Goal: Transaction & Acquisition: Purchase product/service

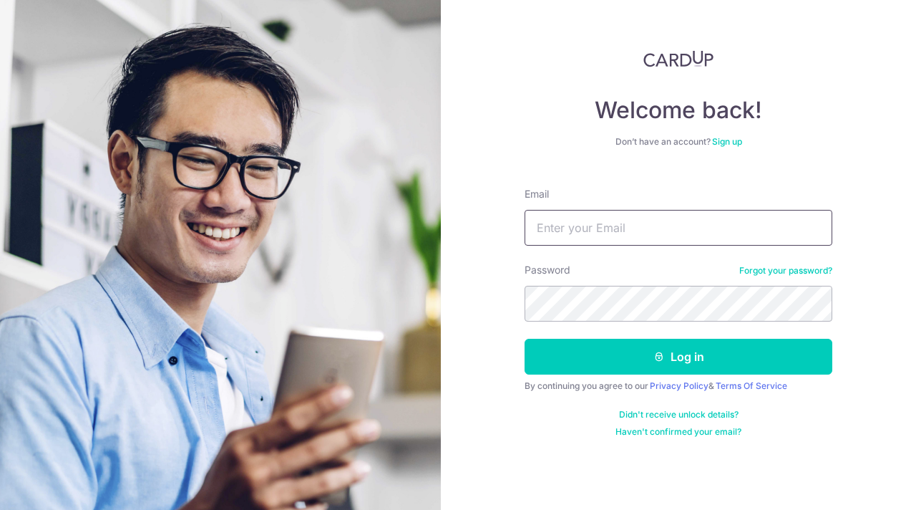
click at [554, 236] on input "Email" at bounding box center [679, 228] width 308 height 36
type input "daniel_gohky@yahoo.com"
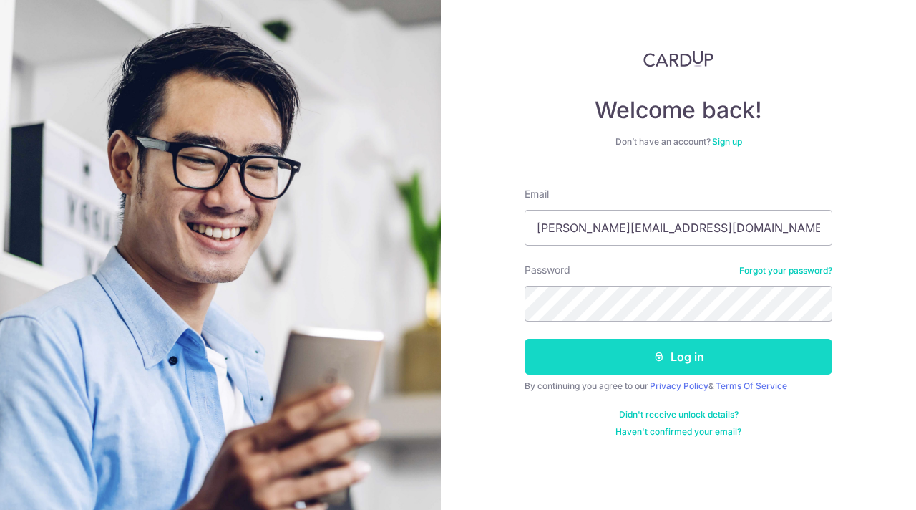
click at [682, 352] on button "Log in" at bounding box center [679, 357] width 308 height 36
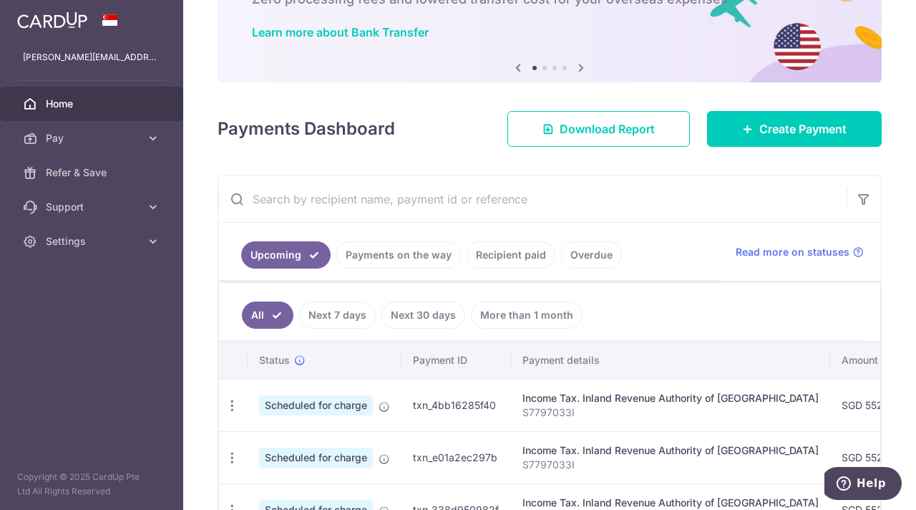
scroll to position [215, 0]
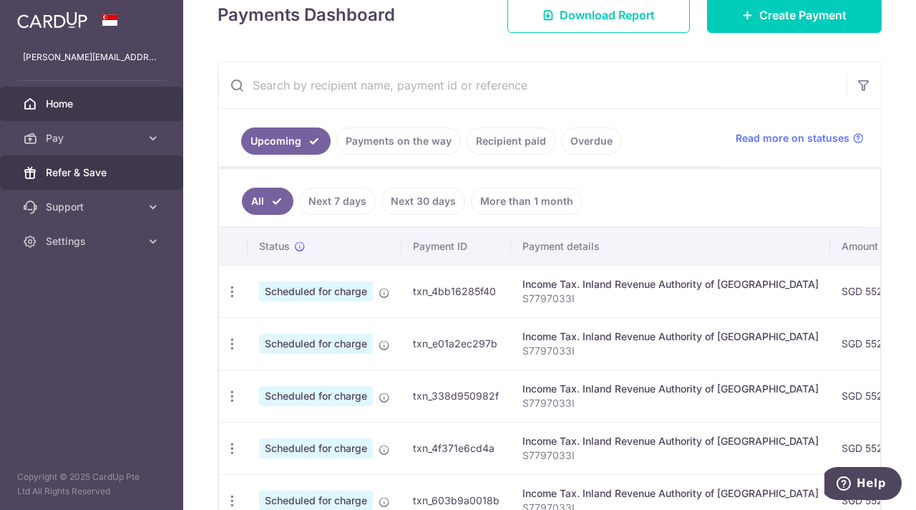
click at [74, 177] on span "Refer & Save" at bounding box center [93, 172] width 95 height 14
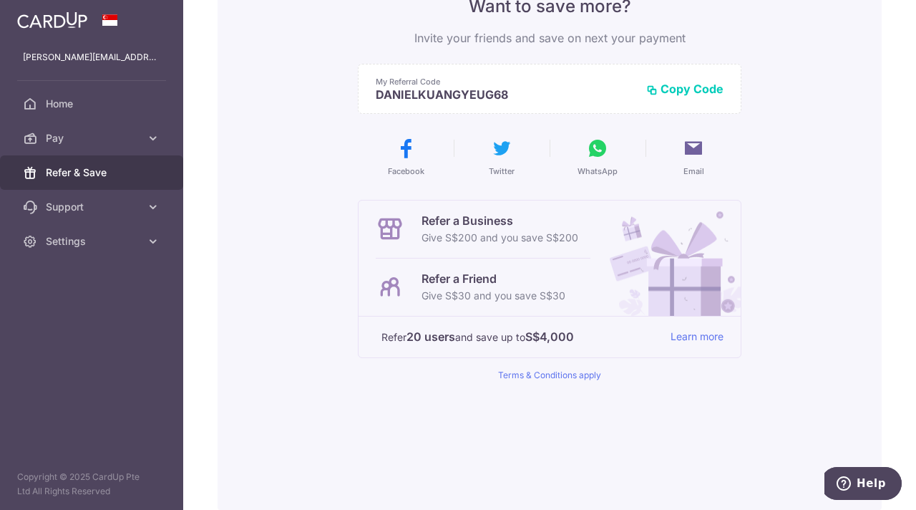
scroll to position [209, 0]
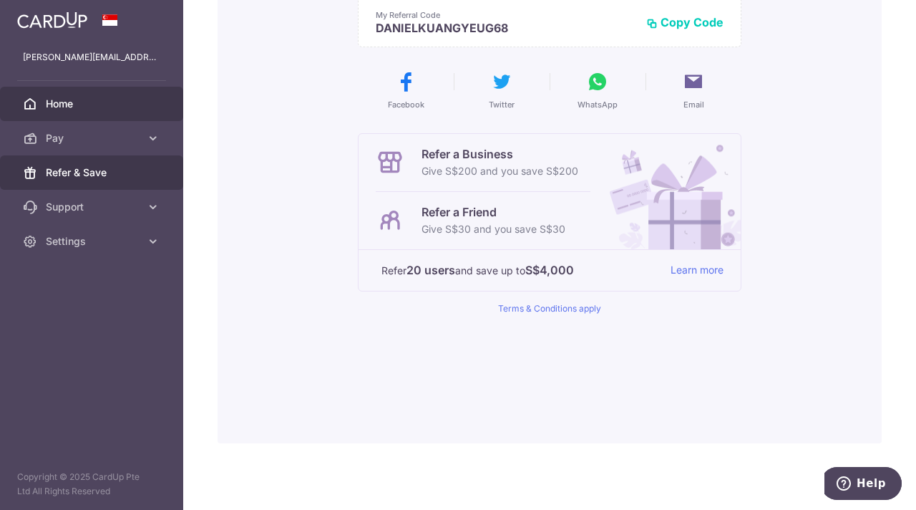
click at [60, 105] on span "Home" at bounding box center [93, 104] width 95 height 14
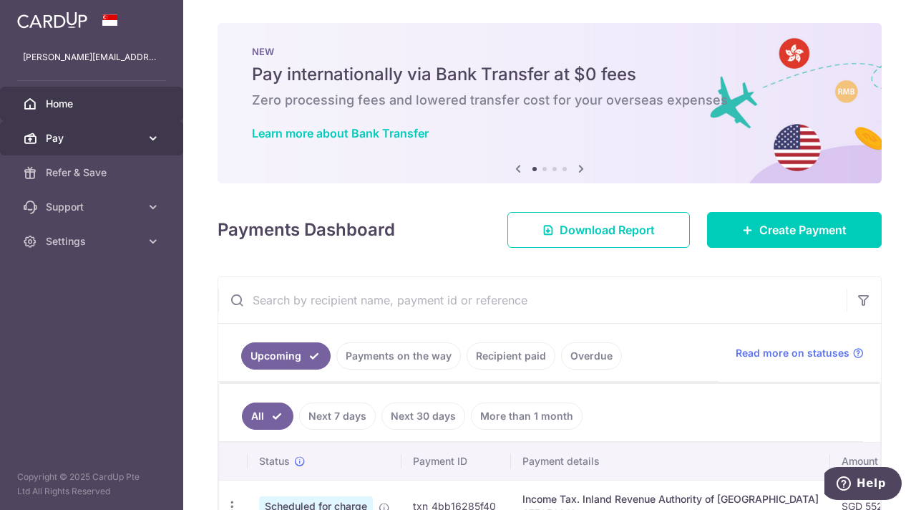
click at [153, 143] on icon at bounding box center [153, 138] width 14 height 14
click at [150, 142] on icon at bounding box center [153, 138] width 14 height 14
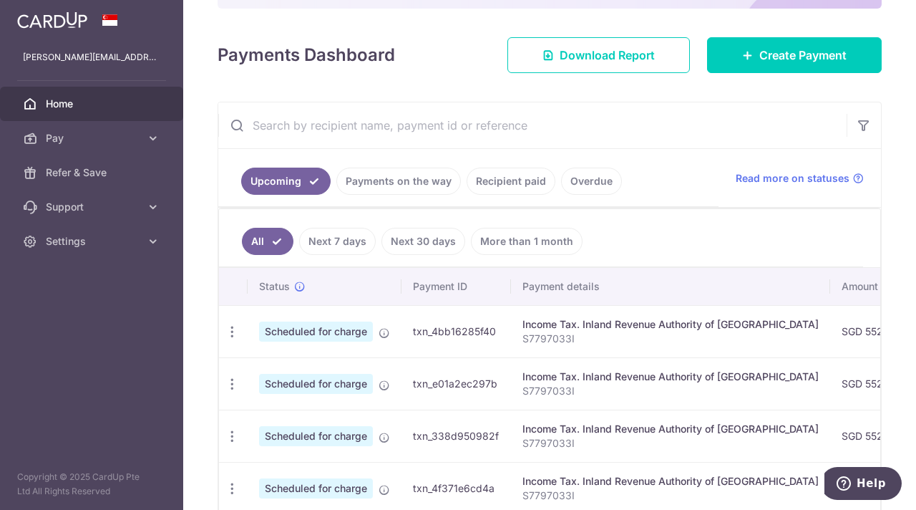
scroll to position [303, 0]
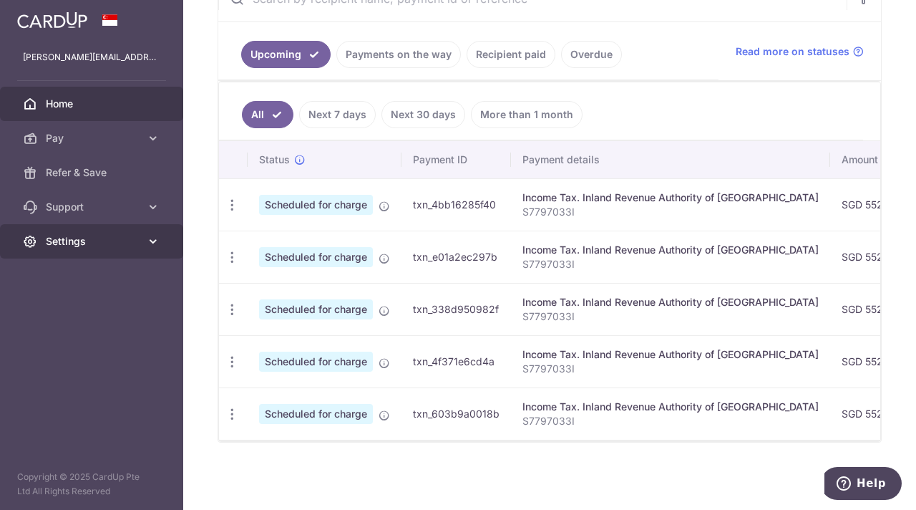
click at [158, 235] on icon at bounding box center [153, 241] width 14 height 14
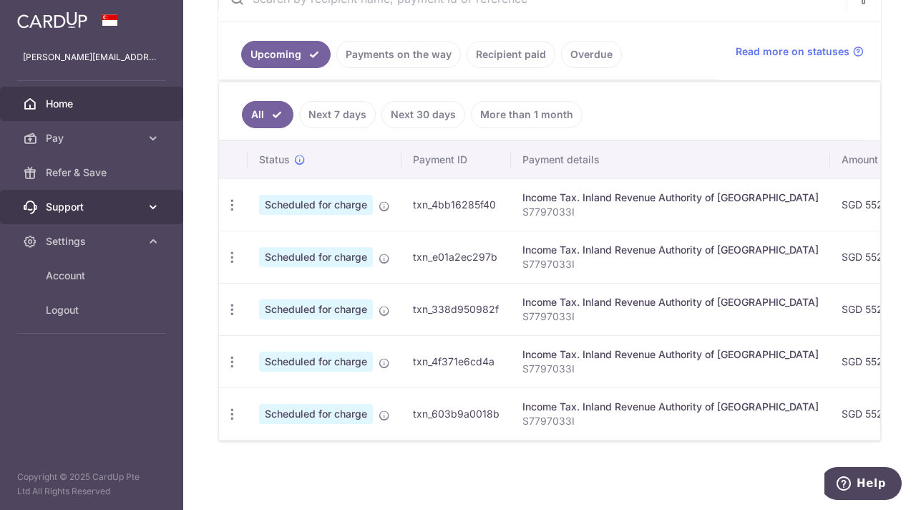
click at [154, 204] on icon at bounding box center [153, 207] width 14 height 14
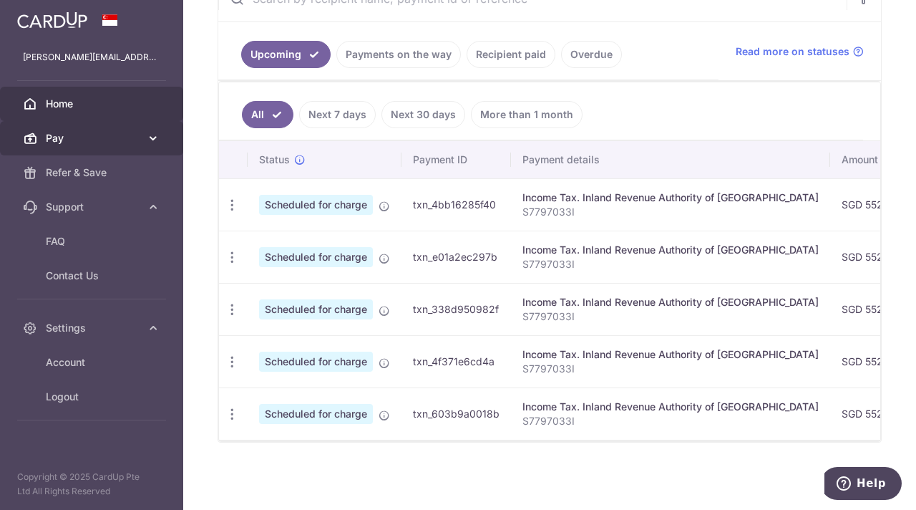
click at [149, 143] on icon at bounding box center [153, 138] width 14 height 14
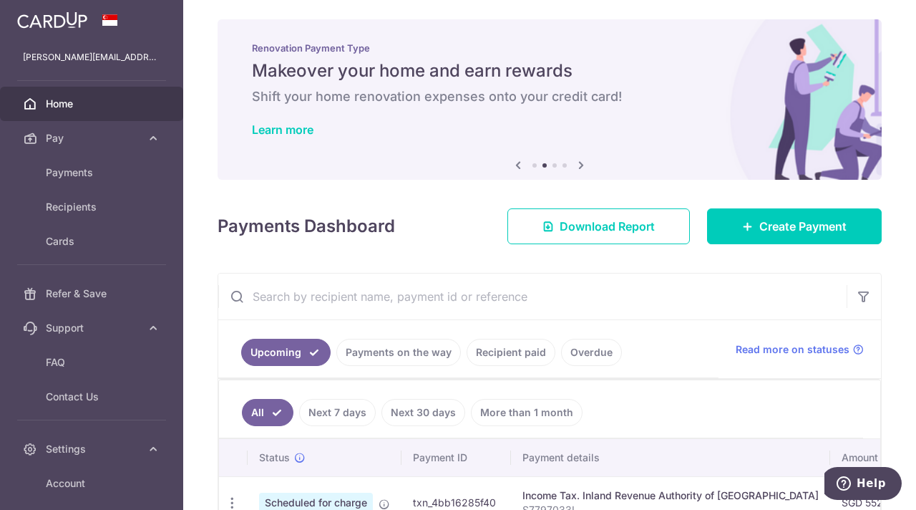
scroll to position [0, 0]
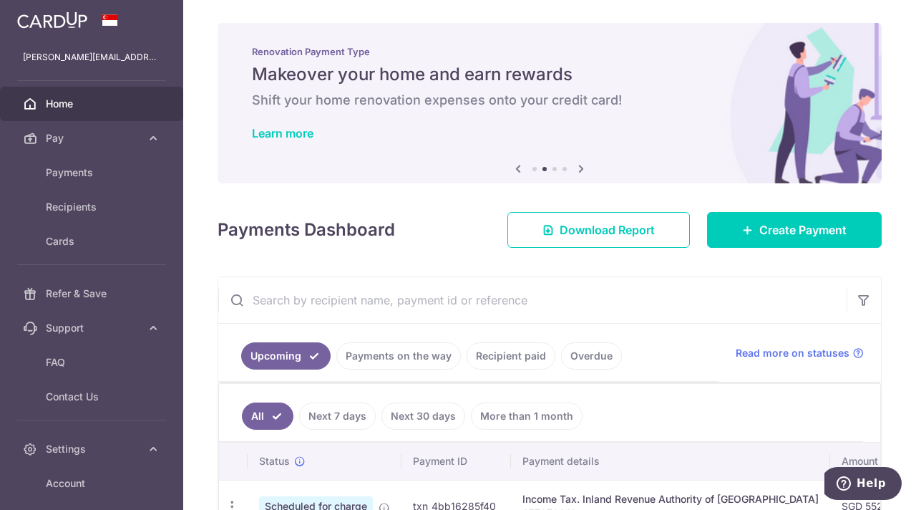
click at [73, 18] on img at bounding box center [52, 19] width 70 height 17
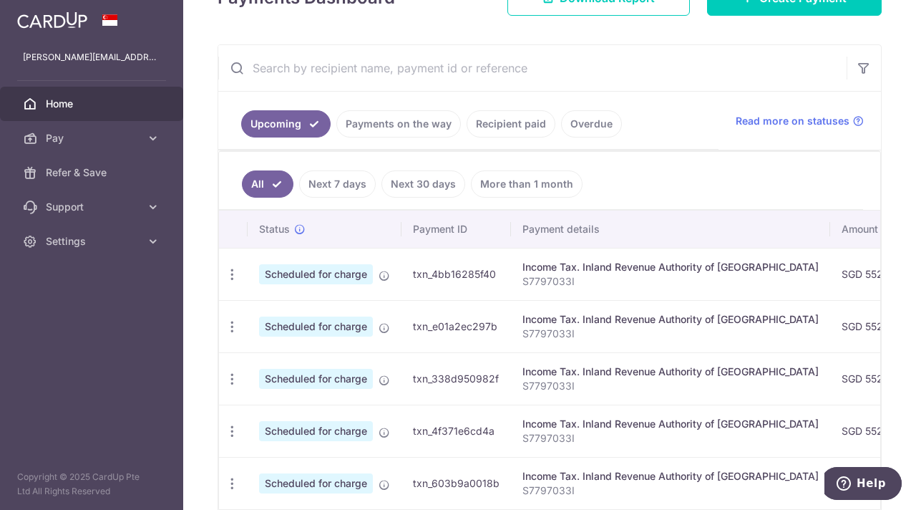
scroll to position [286, 0]
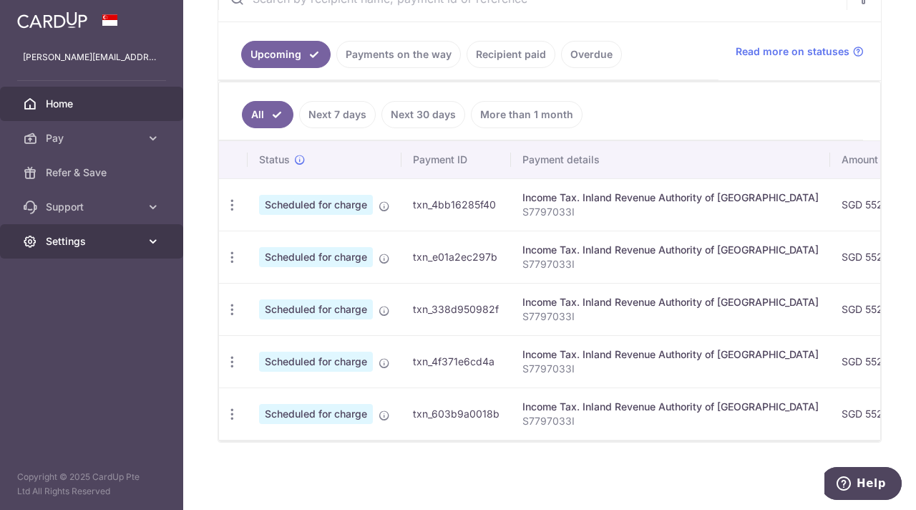
click at [130, 239] on span "Settings" at bounding box center [93, 241] width 95 height 14
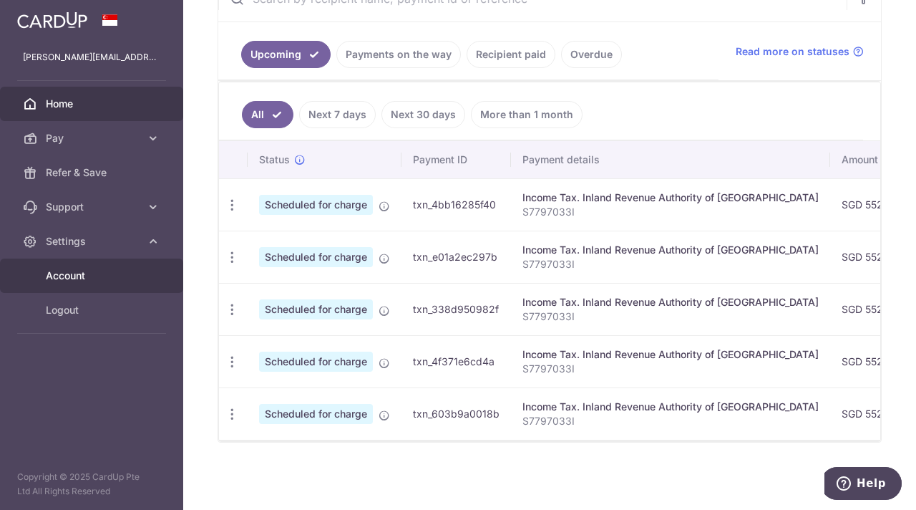
click at [78, 273] on span "Account" at bounding box center [93, 275] width 95 height 14
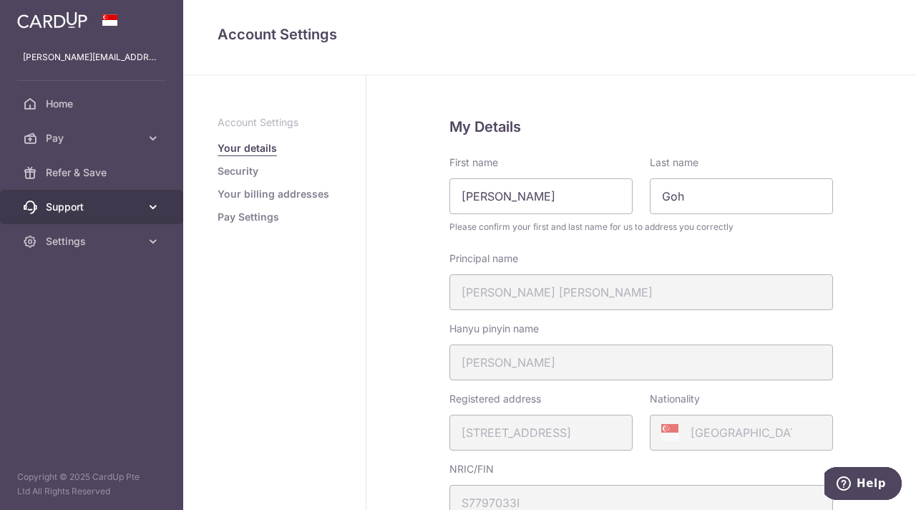
click at [47, 202] on span "Support" at bounding box center [93, 207] width 95 height 14
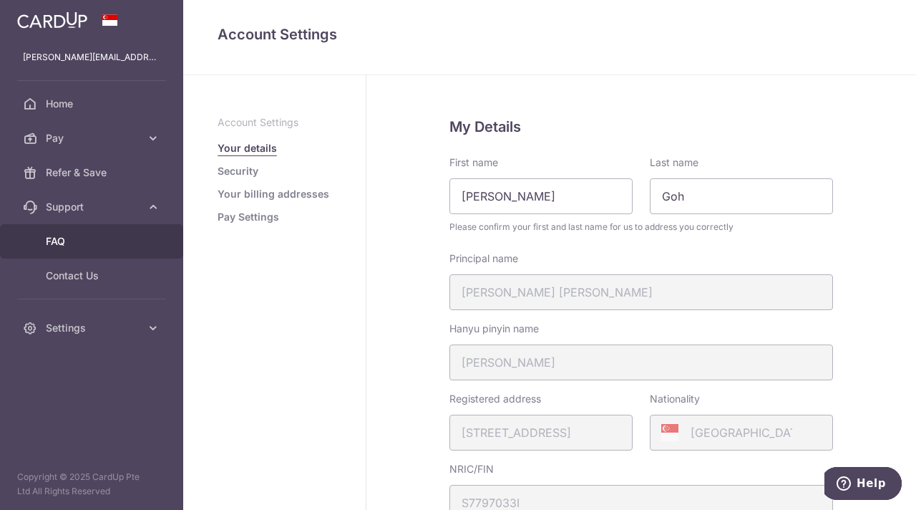
click at [56, 243] on span "FAQ" at bounding box center [93, 241] width 95 height 14
click at [64, 21] on img at bounding box center [52, 19] width 70 height 17
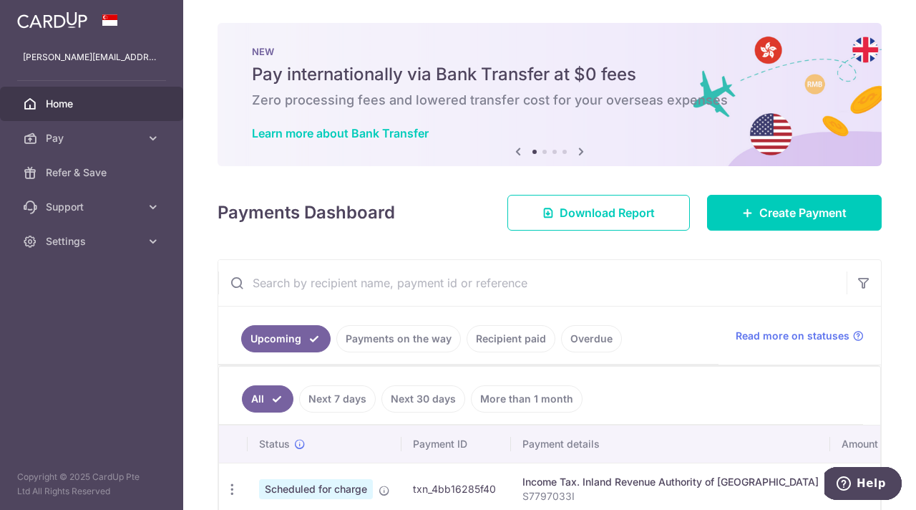
scroll to position [286, 0]
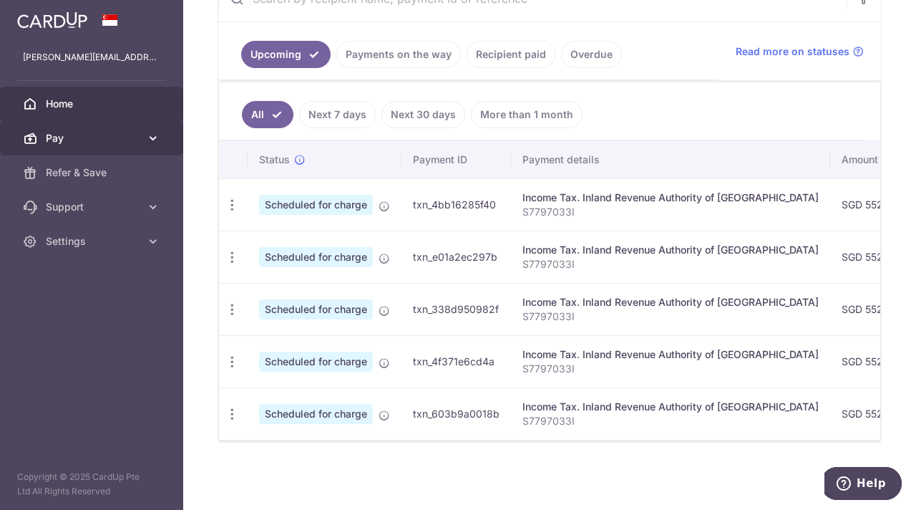
click at [140, 134] on span "Pay" at bounding box center [93, 138] width 95 height 14
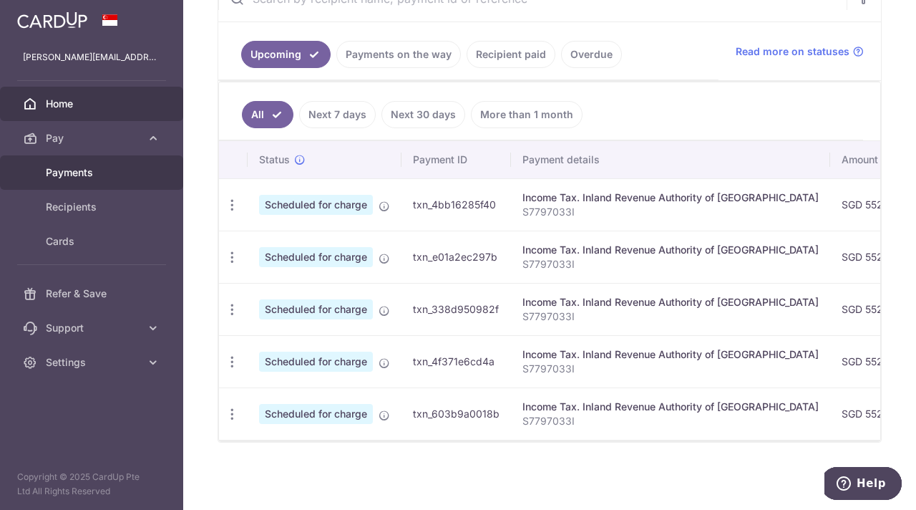
click at [87, 176] on span "Payments" at bounding box center [93, 172] width 95 height 14
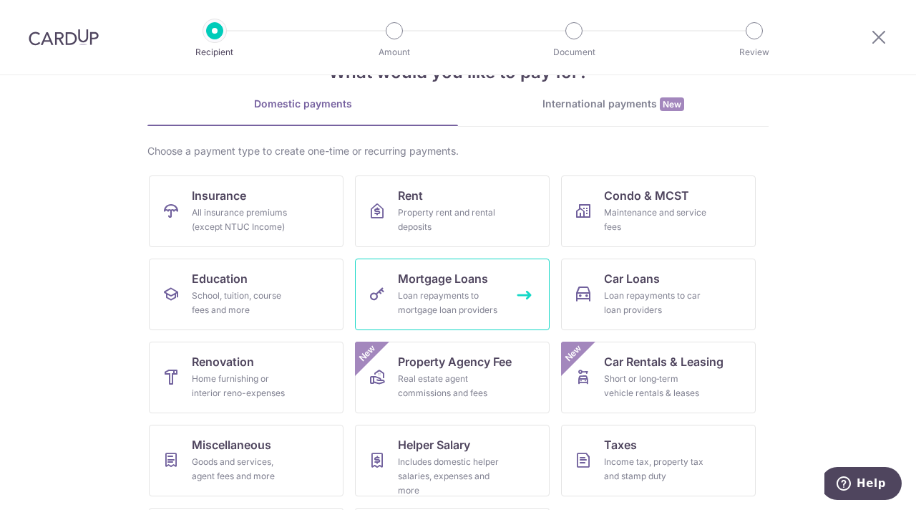
scroll to position [130, 0]
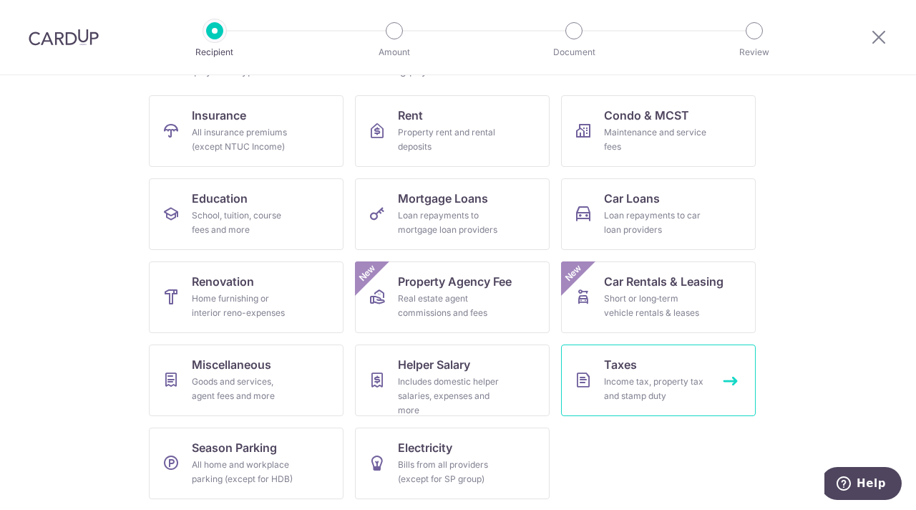
click at [643, 367] on link "Taxes Income tax, property tax and stamp duty" at bounding box center [658, 380] width 195 height 72
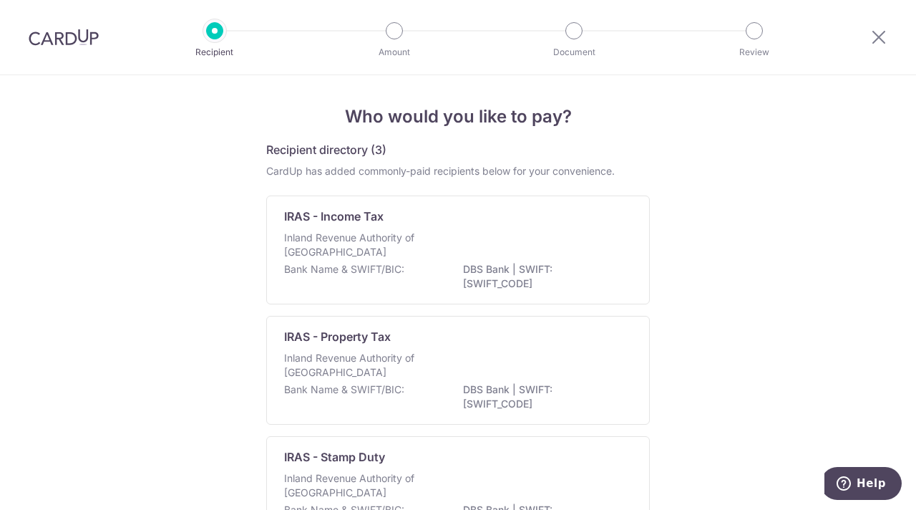
scroll to position [112, 0]
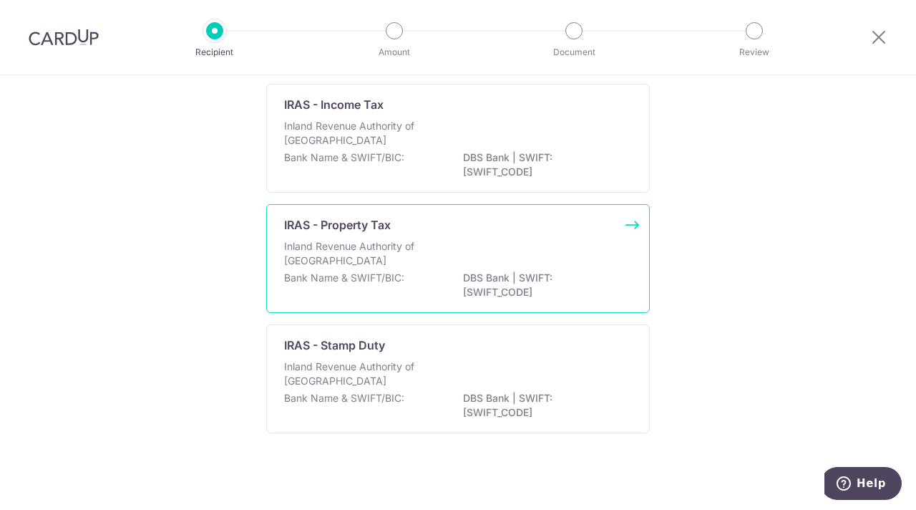
click at [372, 237] on div "IRAS - Property Tax Inland Revenue Authority of [GEOGRAPHIC_DATA] Bank Name & S…" at bounding box center [458, 258] width 384 height 109
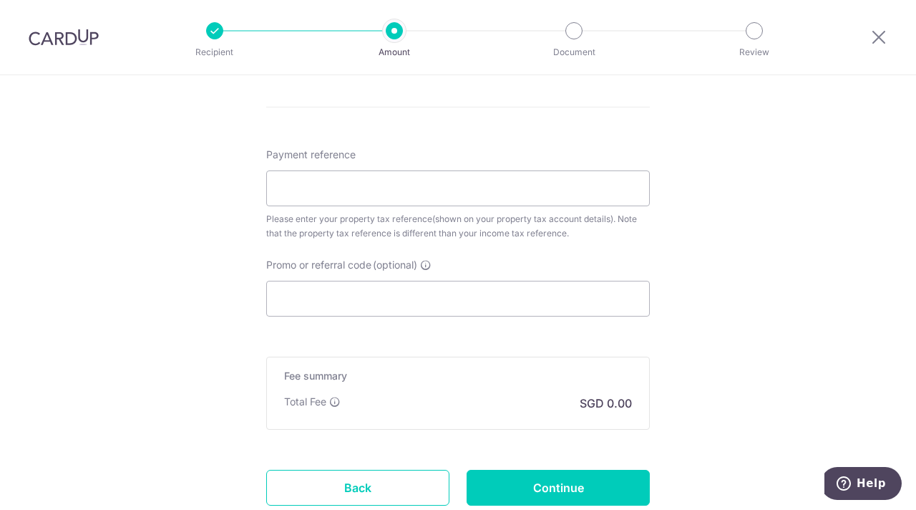
scroll to position [892, 0]
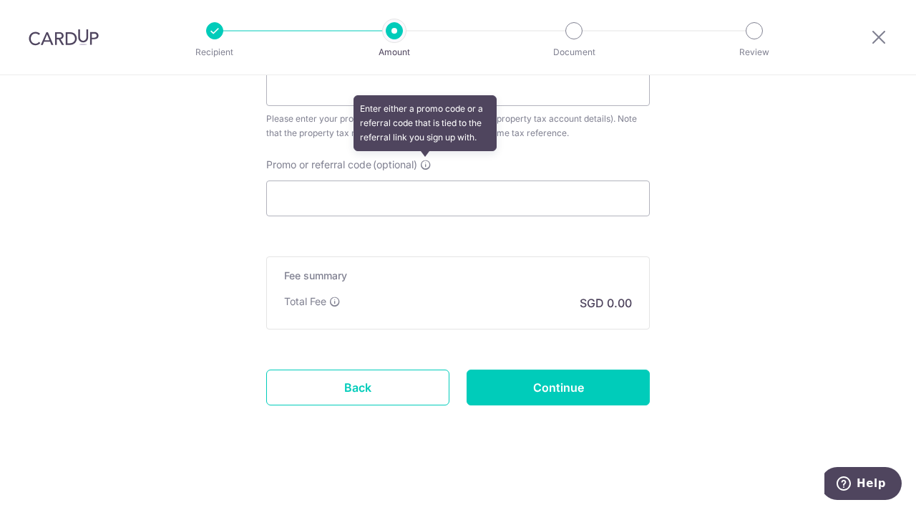
click at [424, 159] on icon at bounding box center [425, 164] width 11 height 11
click at [424, 180] on input "Promo or referral code (optional) Enter either a promo code or a referral code …" at bounding box center [458, 198] width 384 height 36
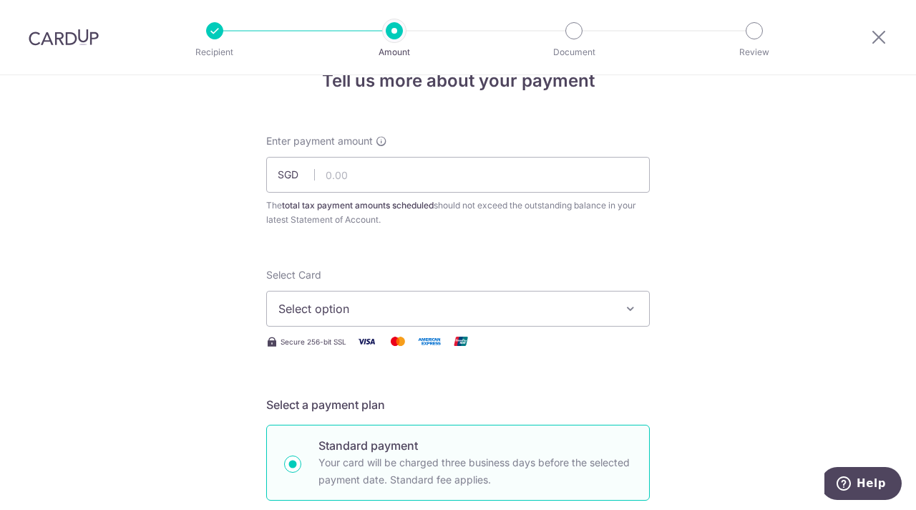
scroll to position [0, 0]
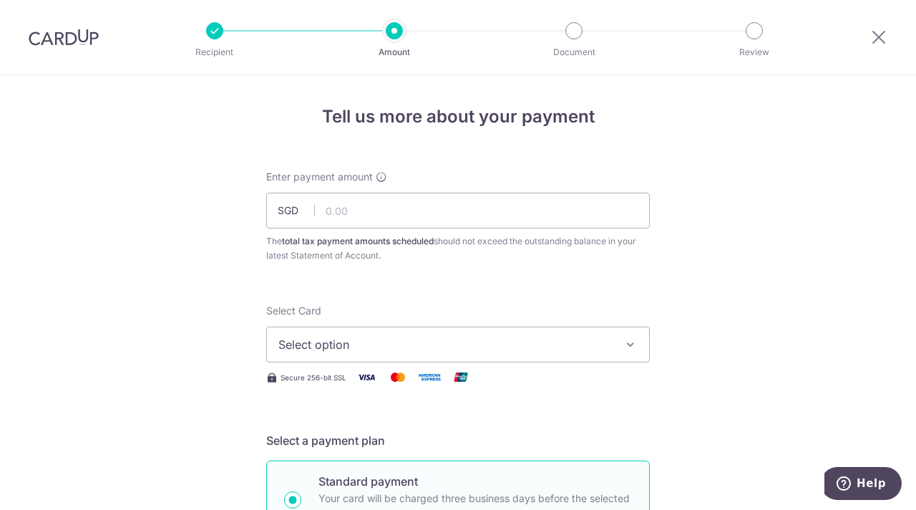
click at [55, 39] on img at bounding box center [64, 37] width 70 height 17
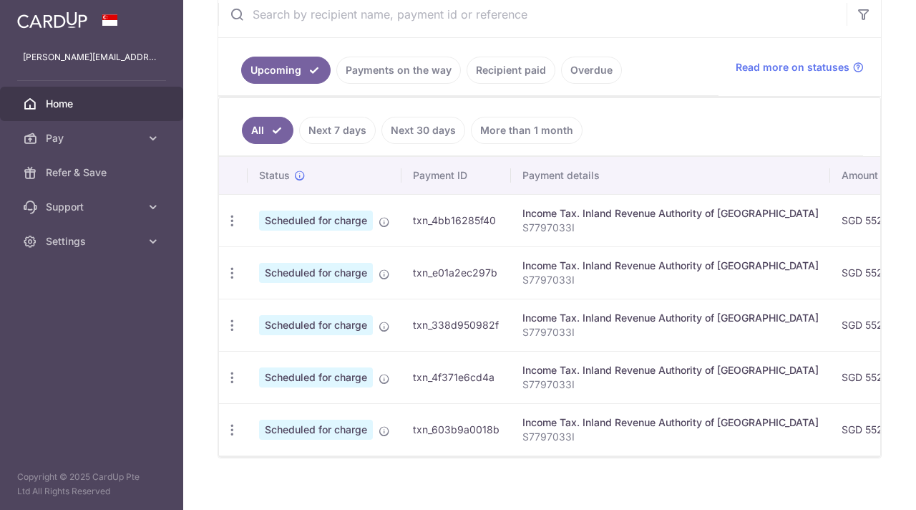
scroll to position [286, 0]
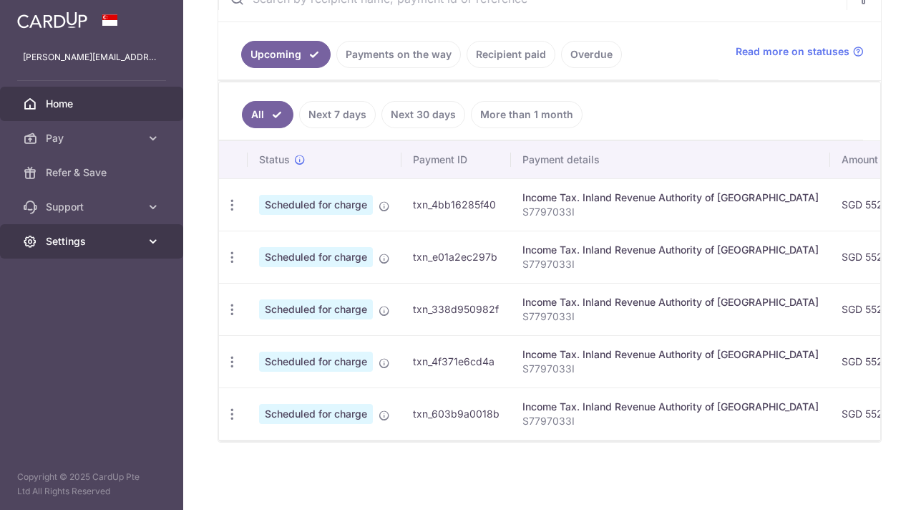
click at [142, 243] on link "Settings" at bounding box center [91, 241] width 183 height 34
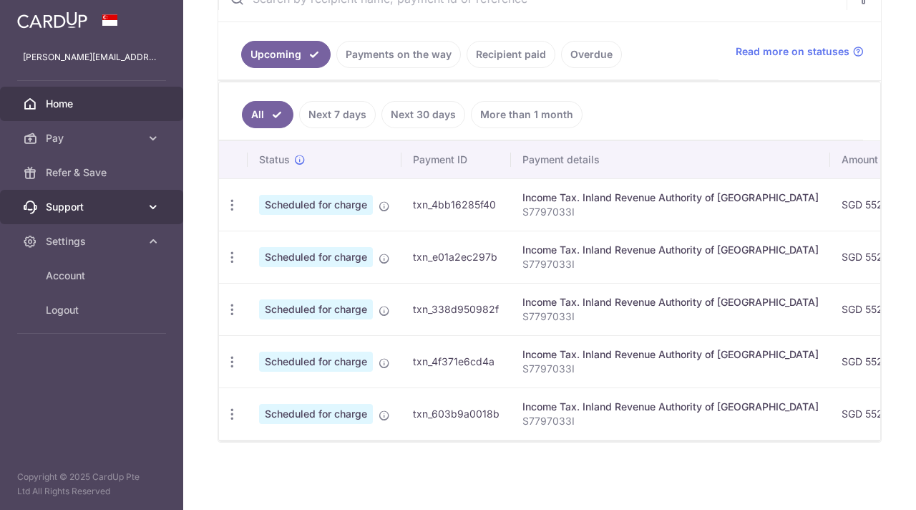
click at [156, 203] on icon at bounding box center [153, 207] width 14 height 14
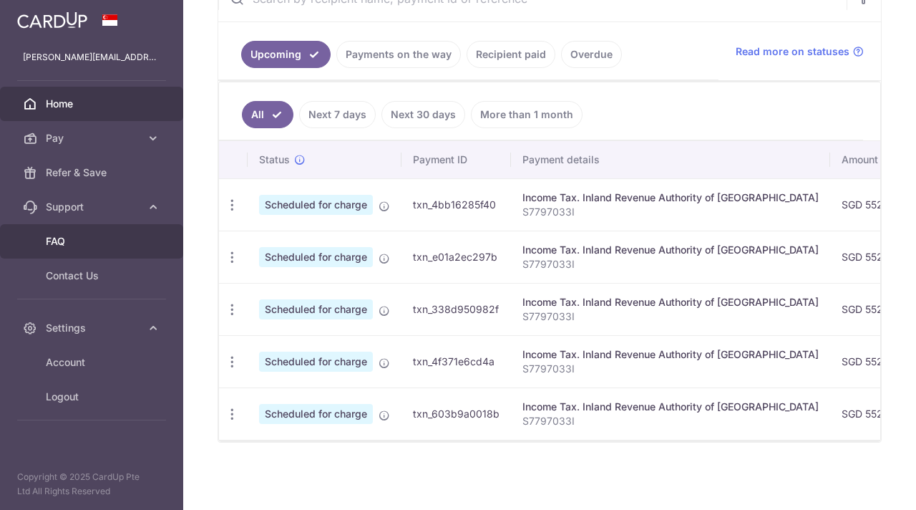
click at [72, 243] on span "FAQ" at bounding box center [93, 241] width 95 height 14
